Goal: Information Seeking & Learning: Understand process/instructions

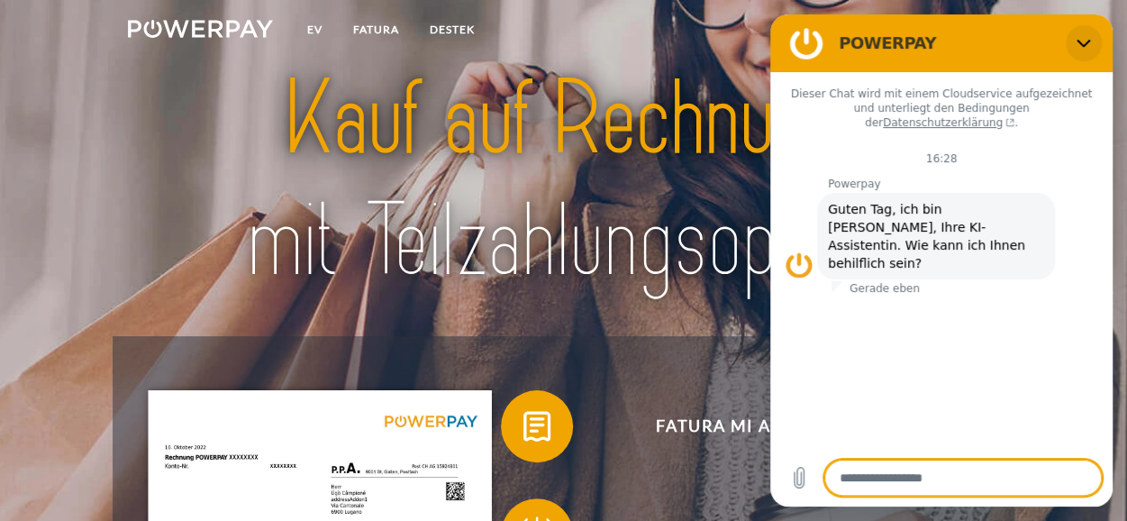
click at [1088, 39] on icon "Schließen" at bounding box center [1083, 43] width 14 height 14
type textarea "*"
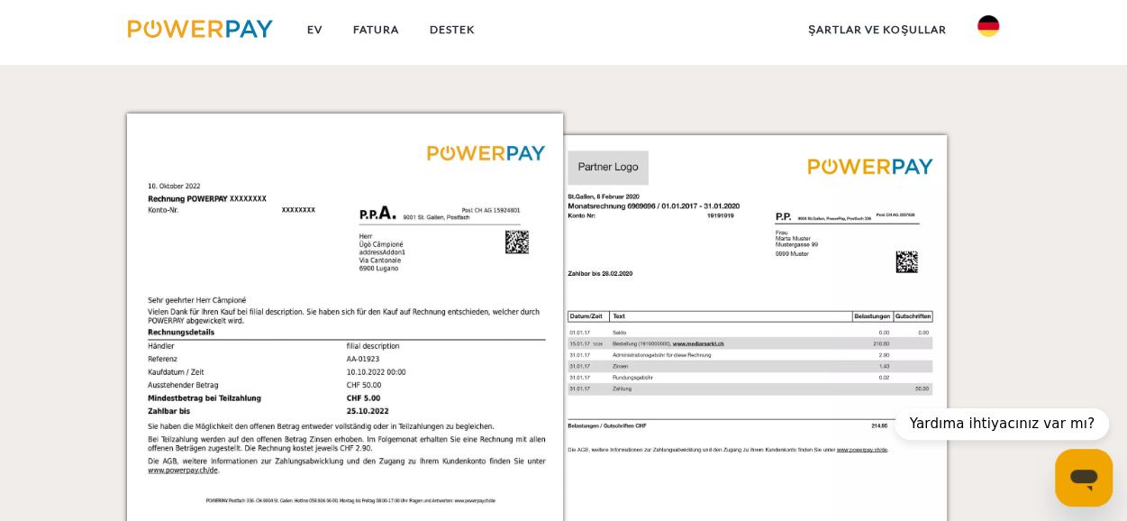
scroll to position [1441, 0]
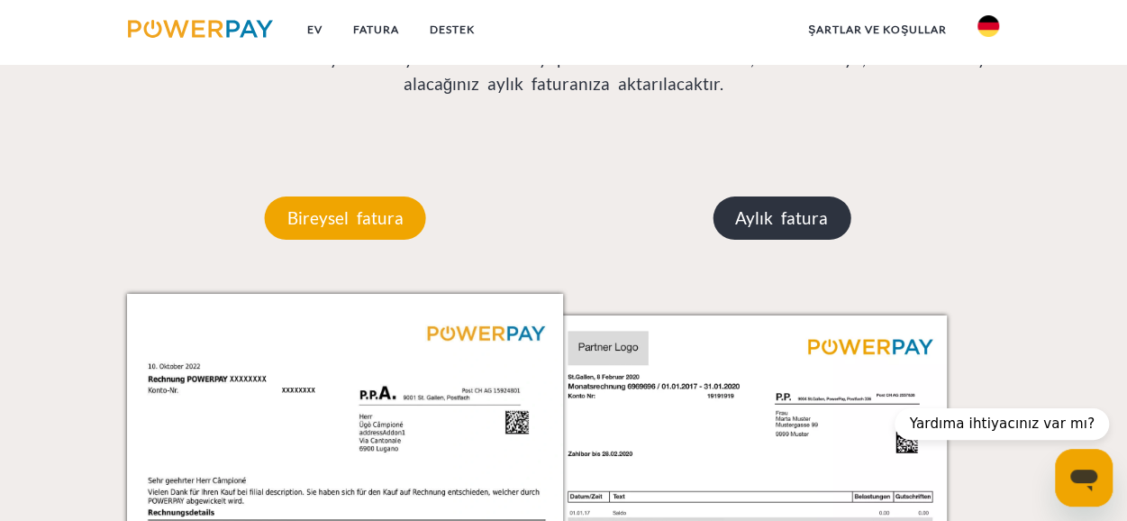
click at [795, 219] on font "Aylık fatura" at bounding box center [781, 217] width 93 height 21
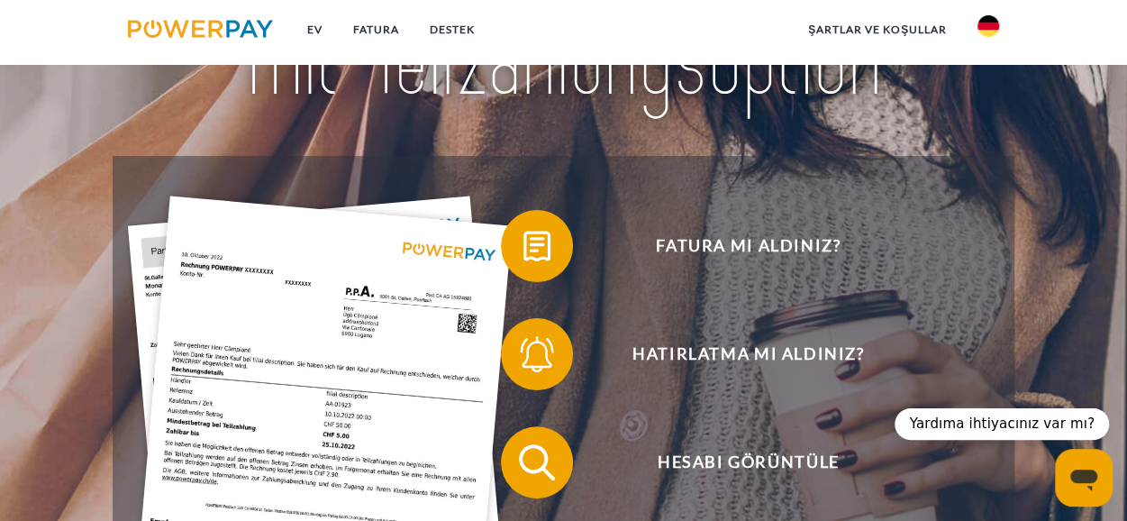
scroll to position [0, 0]
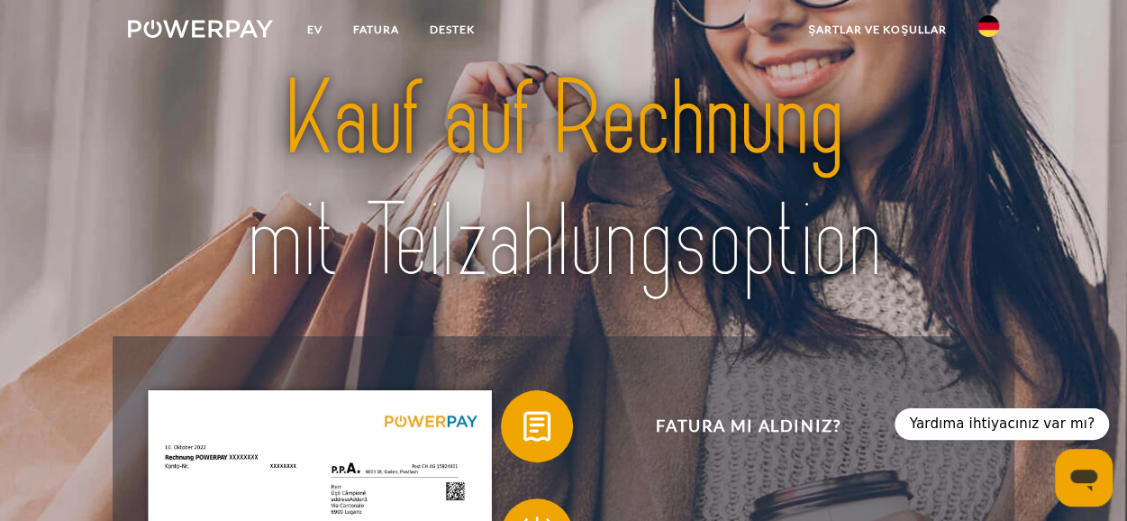
click at [229, 29] on img at bounding box center [200, 29] width 145 height 18
click at [186, 27] on img at bounding box center [200, 29] width 145 height 18
click at [995, 27] on img at bounding box center [988, 26] width 22 height 22
click at [995, 86] on img at bounding box center [988, 85] width 22 height 22
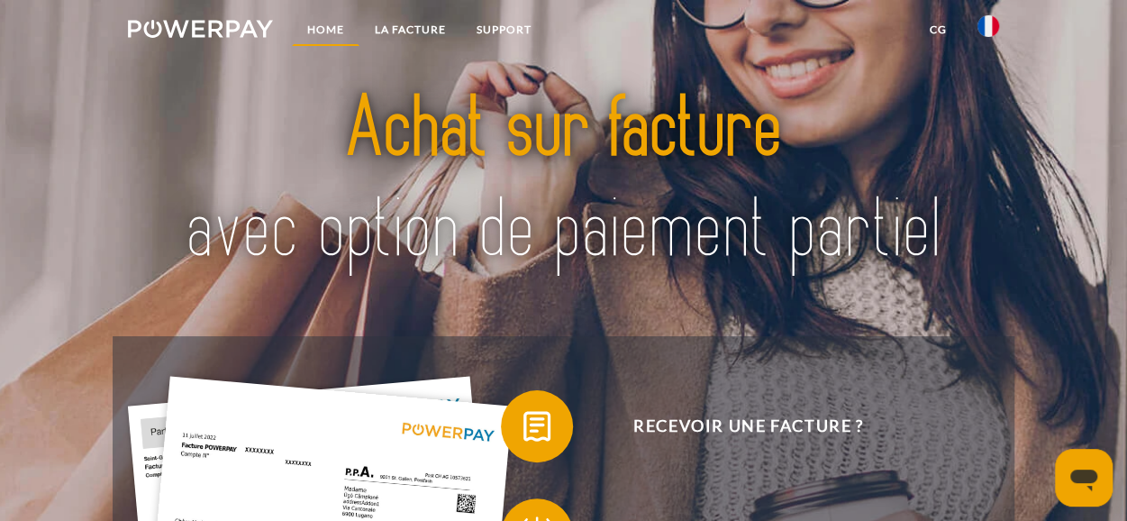
click at [333, 29] on link "Home" at bounding box center [326, 30] width 68 height 32
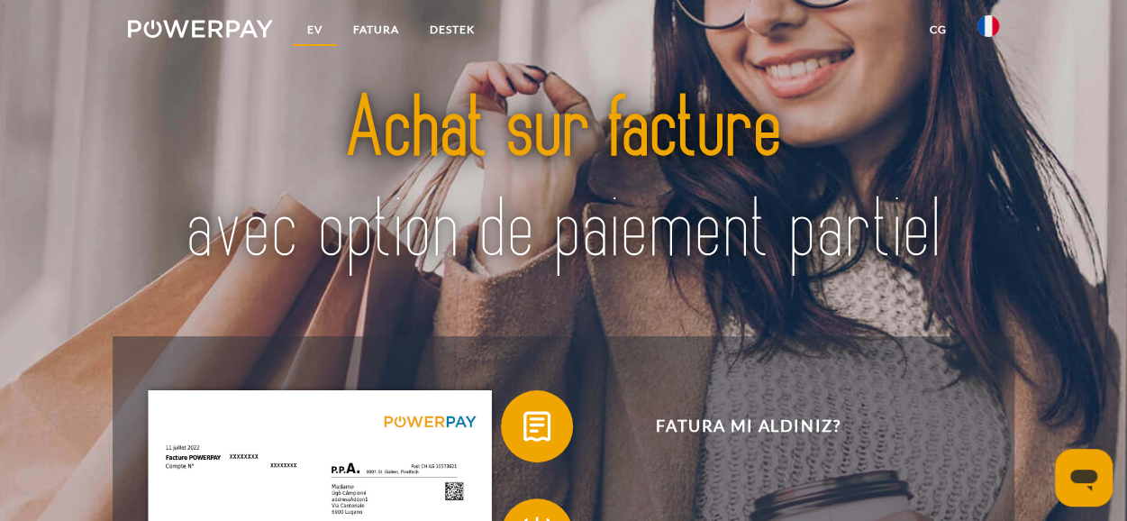
click at [308, 24] on font "Ev" at bounding box center [314, 30] width 15 height 14
click at [375, 35] on font "FATURA" at bounding box center [376, 30] width 46 height 14
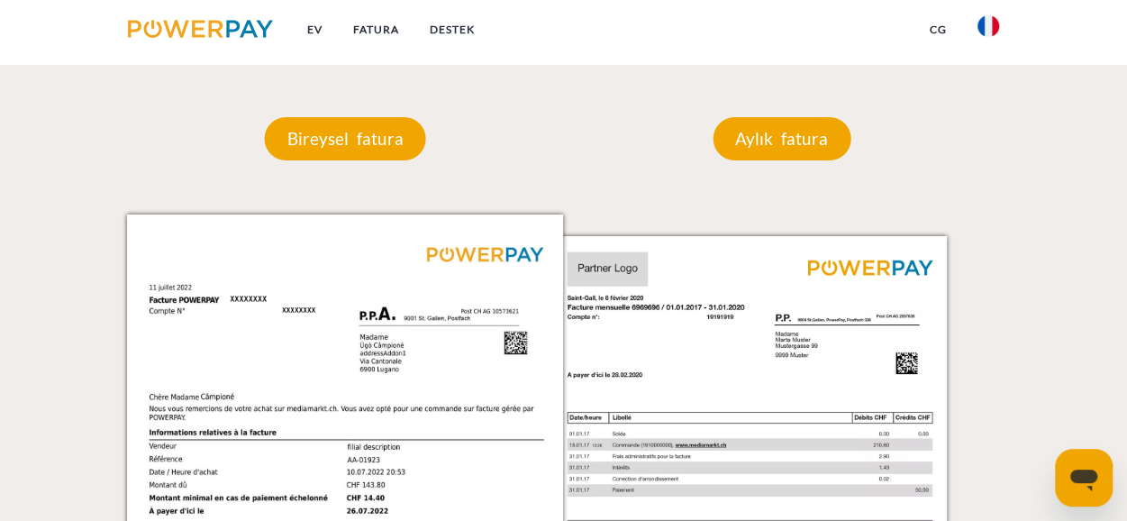
scroll to position [1356, 0]
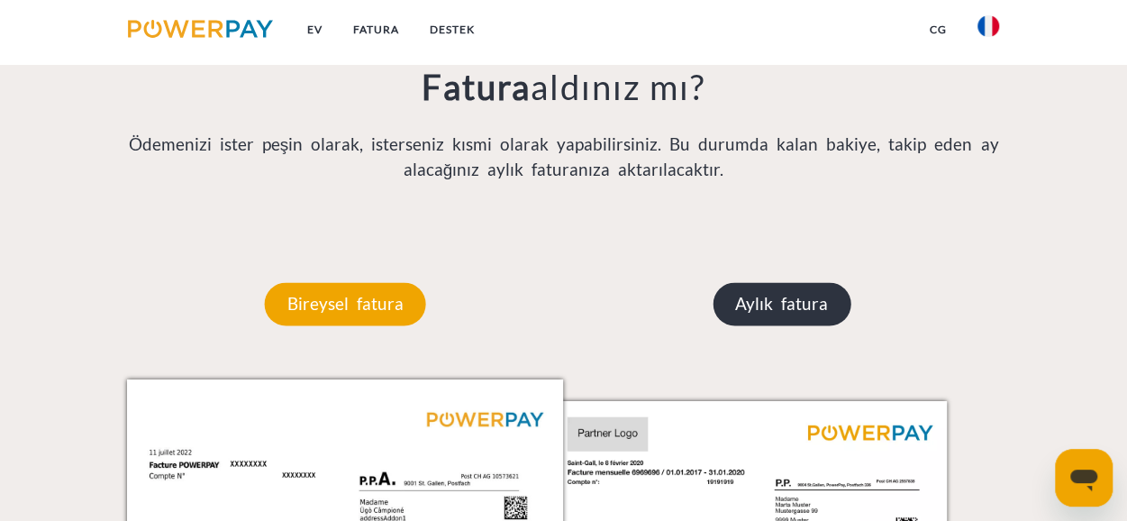
click at [806, 313] on font "Aylık fatura" at bounding box center [781, 303] width 93 height 21
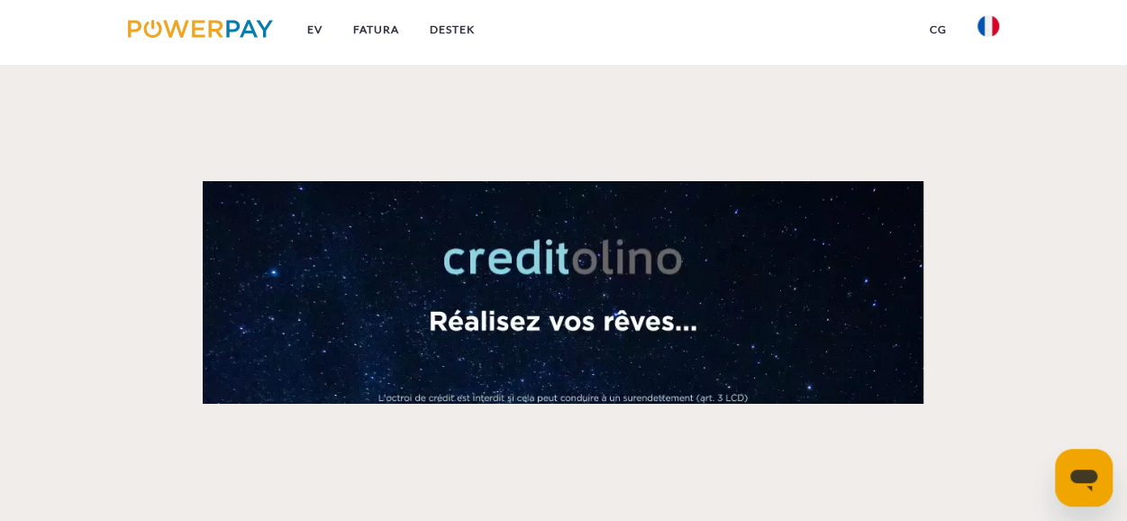
scroll to position [2437, 0]
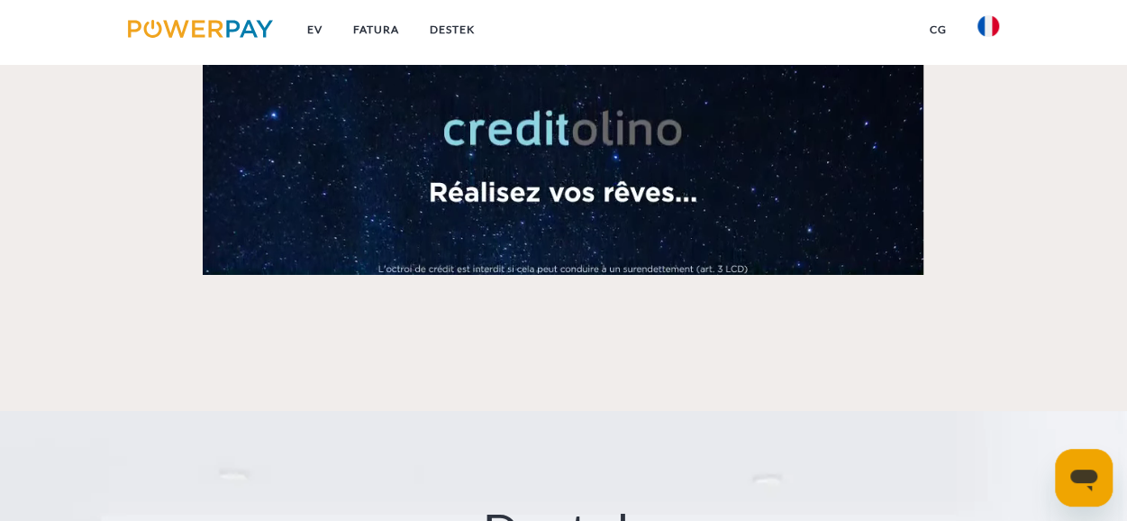
click at [628, 212] on video at bounding box center [563, 163] width 721 height 223
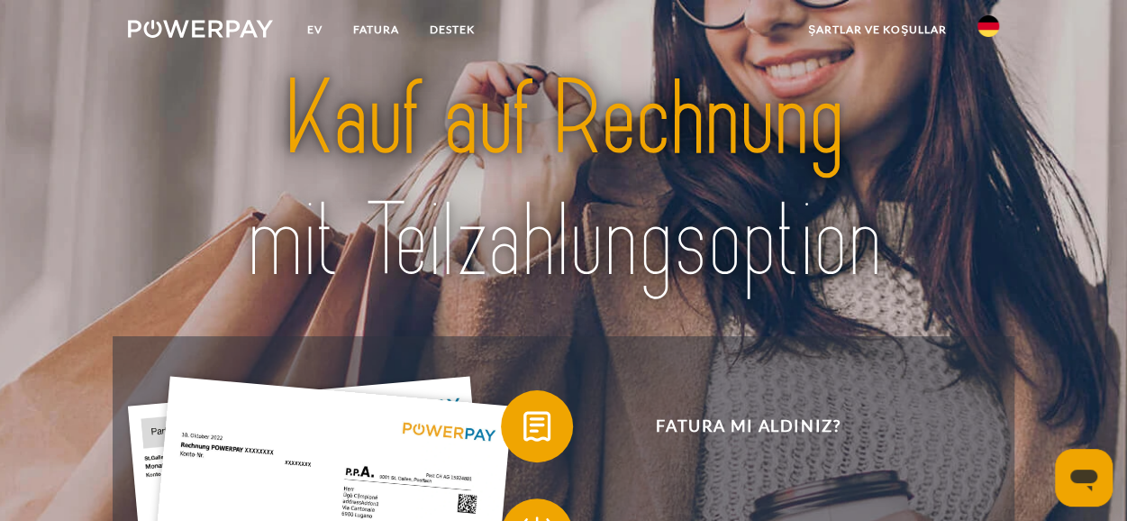
click at [994, 28] on img at bounding box center [988, 26] width 22 height 22
click at [987, 81] on img at bounding box center [988, 85] width 22 height 22
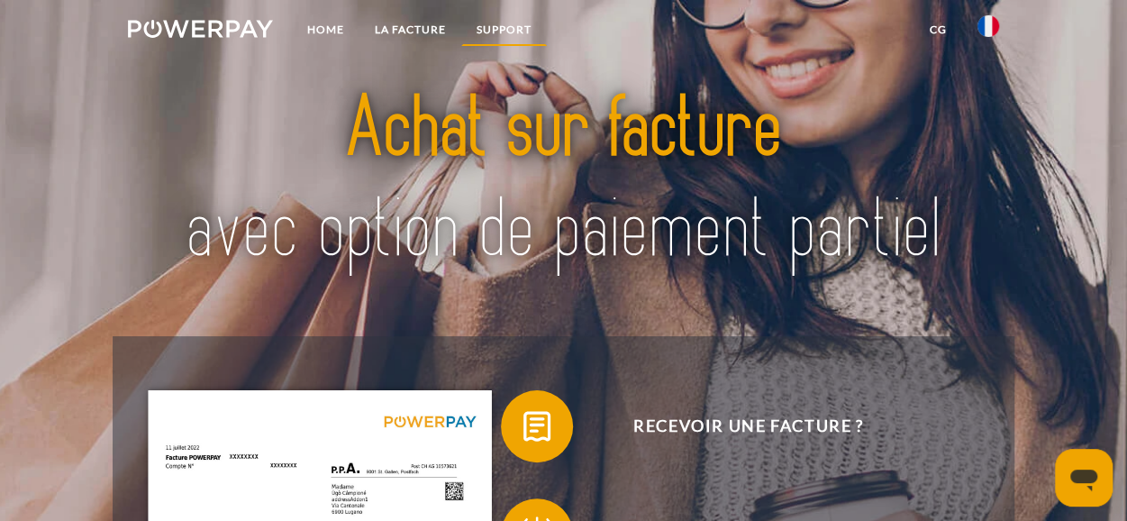
click at [510, 33] on link "Support" at bounding box center [504, 30] width 86 height 32
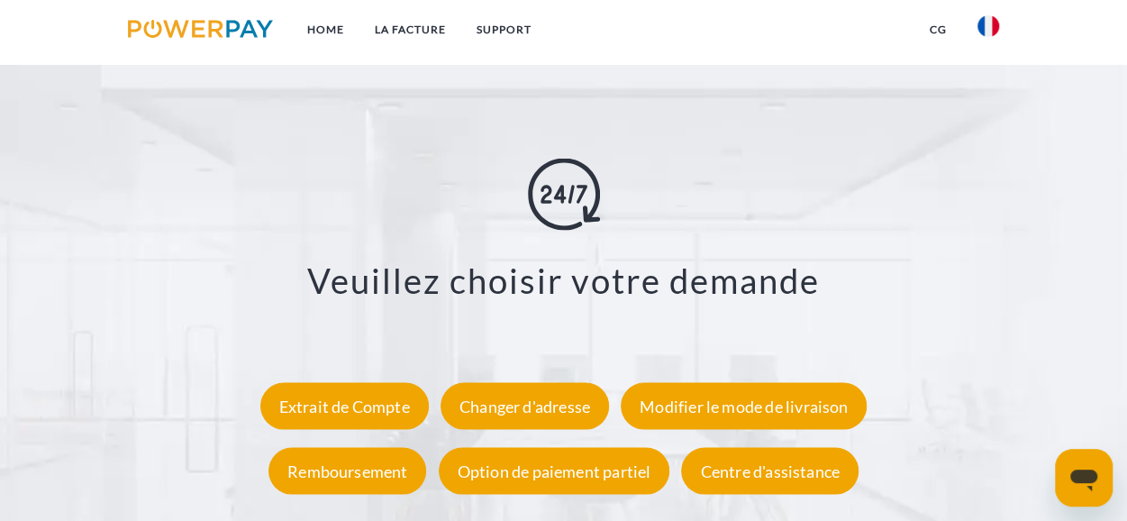
scroll to position [3030, 0]
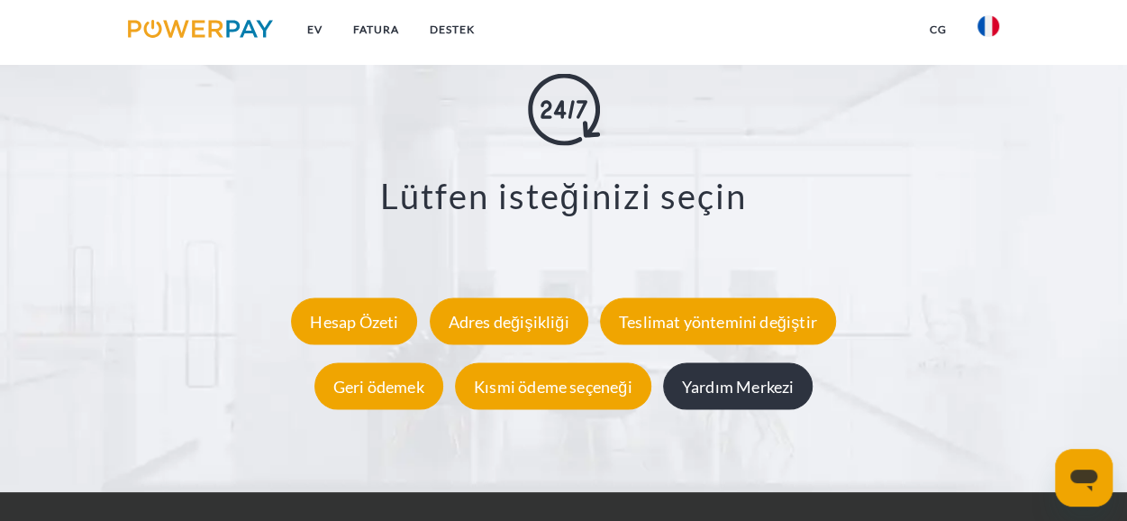
click at [763, 377] on div "Yardım Merkezi" at bounding box center [738, 386] width 150 height 47
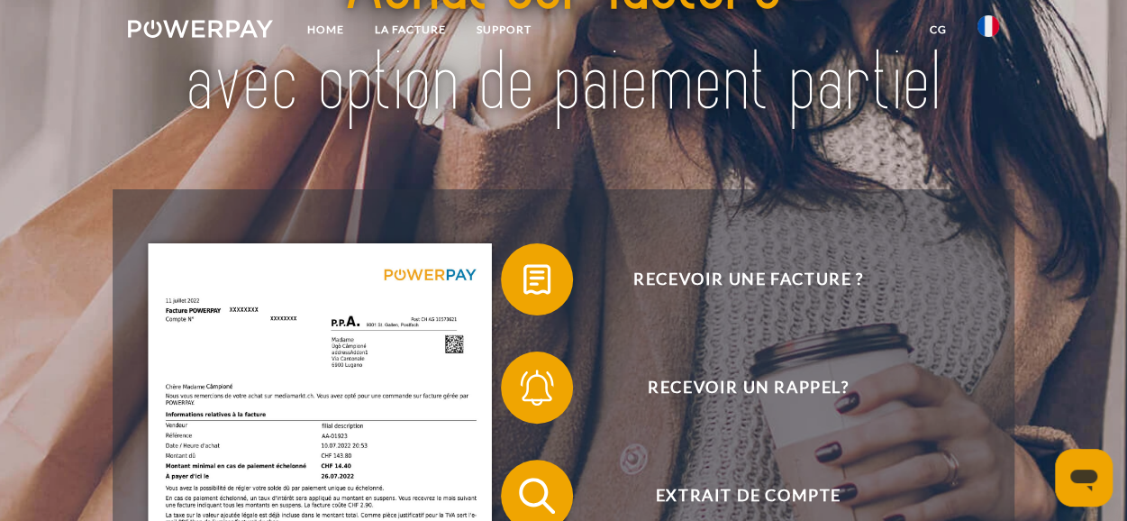
scroll to position [270, 0]
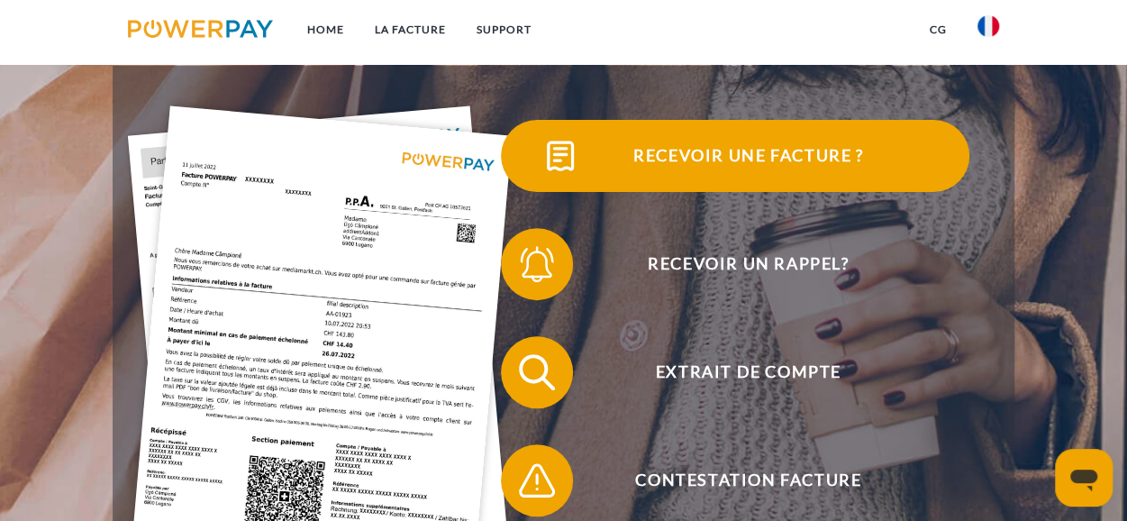
click at [599, 166] on span "Recevoir une facture ?" at bounding box center [747, 156] width 441 height 72
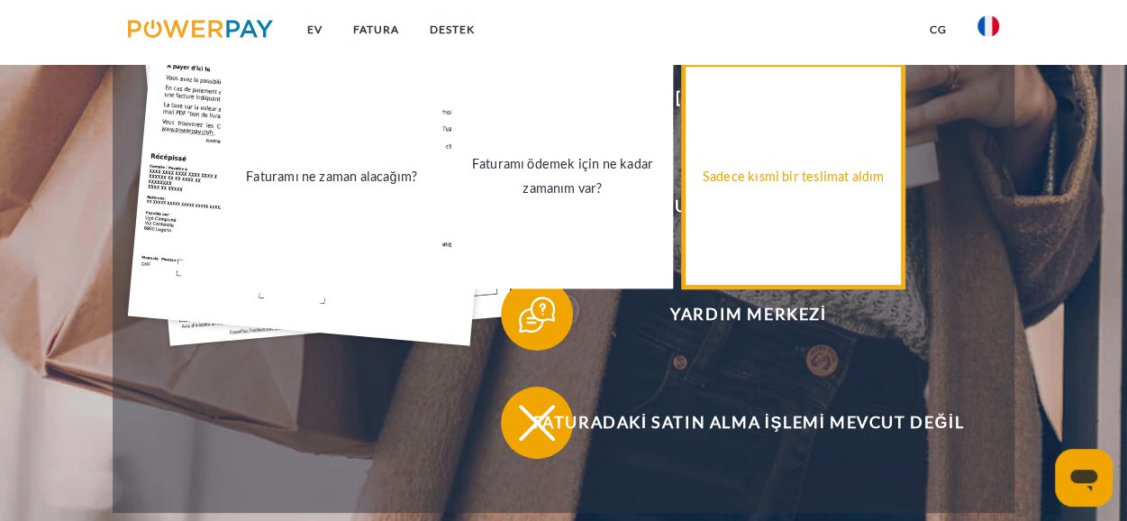
scroll to position [631, 0]
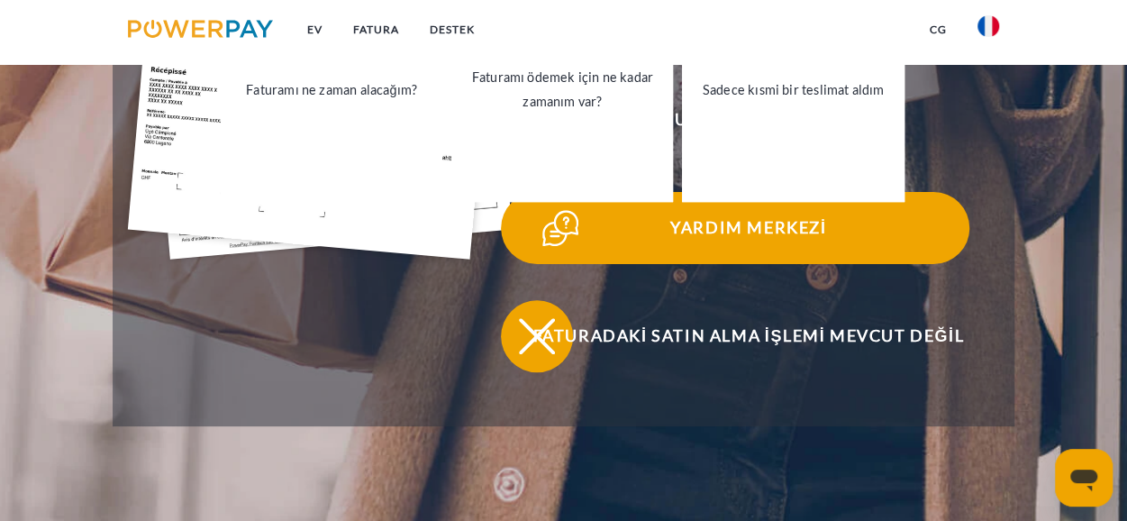
click at [695, 242] on span "Yardım Merkezi" at bounding box center [747, 228] width 441 height 72
